Goal: Find contact information: Find contact information

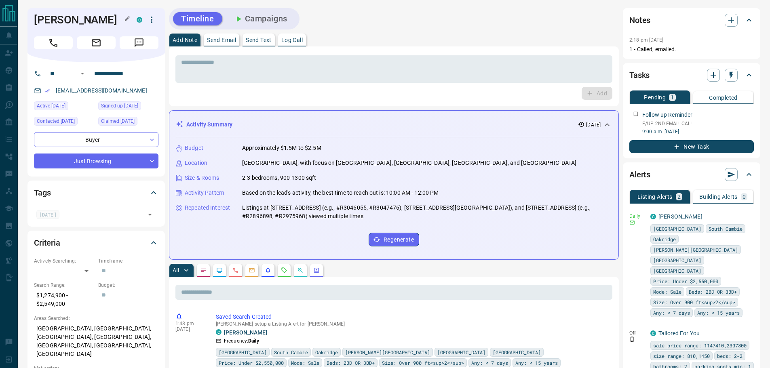
click at [63, 20] on h1 "[PERSON_NAME]" at bounding box center [79, 19] width 91 height 13
copy div "[PERSON_NAME] C"
drag, startPoint x: 139, startPoint y: 74, endPoint x: 91, endPoint y: 74, distance: 47.7
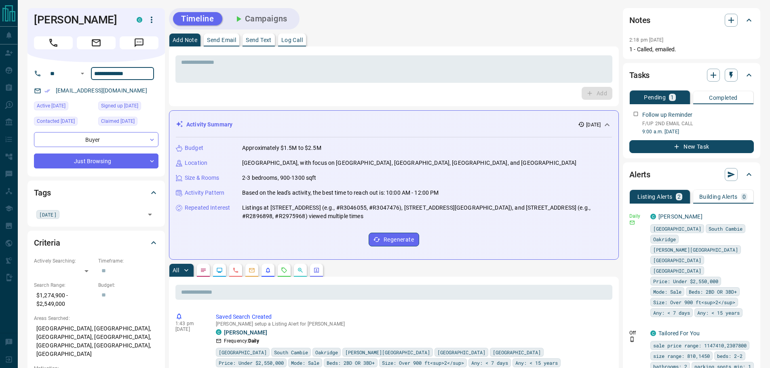
click at [91, 74] on input "**********" at bounding box center [122, 73] width 63 height 13
drag, startPoint x: 121, startPoint y: 91, endPoint x: 55, endPoint y: 91, distance: 65.5
click at [55, 91] on div "[EMAIL_ADDRESS][DOMAIN_NAME]" at bounding box center [96, 90] width 125 height 13
copy link "[EMAIL_ADDRESS][DOMAIN_NAME]"
click at [62, 302] on p "$1,274,900 - $2,549,000" at bounding box center [64, 300] width 60 height 22
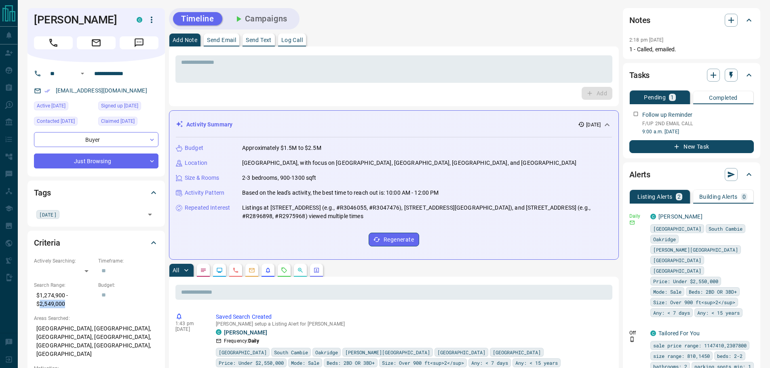
click at [62, 302] on p "$1,274,900 - $2,549,000" at bounding box center [64, 300] width 60 height 22
copy p "$1,274,900 - $2,549,000"
click at [69, 330] on p "[GEOGRAPHIC_DATA], [GEOGRAPHIC_DATA], [GEOGRAPHIC_DATA], [GEOGRAPHIC_DATA], [GE…" at bounding box center [96, 341] width 125 height 39
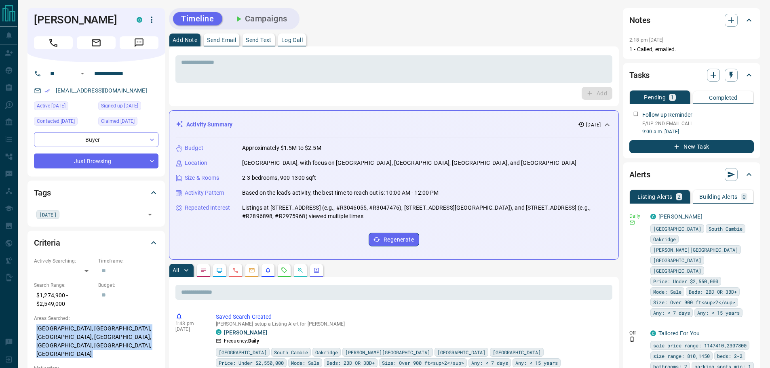
click at [69, 330] on p "[GEOGRAPHIC_DATA], [GEOGRAPHIC_DATA], [GEOGRAPHIC_DATA], [GEOGRAPHIC_DATA], [GE…" at bounding box center [96, 341] width 125 height 39
copy p "[GEOGRAPHIC_DATA], [GEOGRAPHIC_DATA], [GEOGRAPHIC_DATA], [GEOGRAPHIC_DATA], [GE…"
